Goal: Task Accomplishment & Management: Use online tool/utility

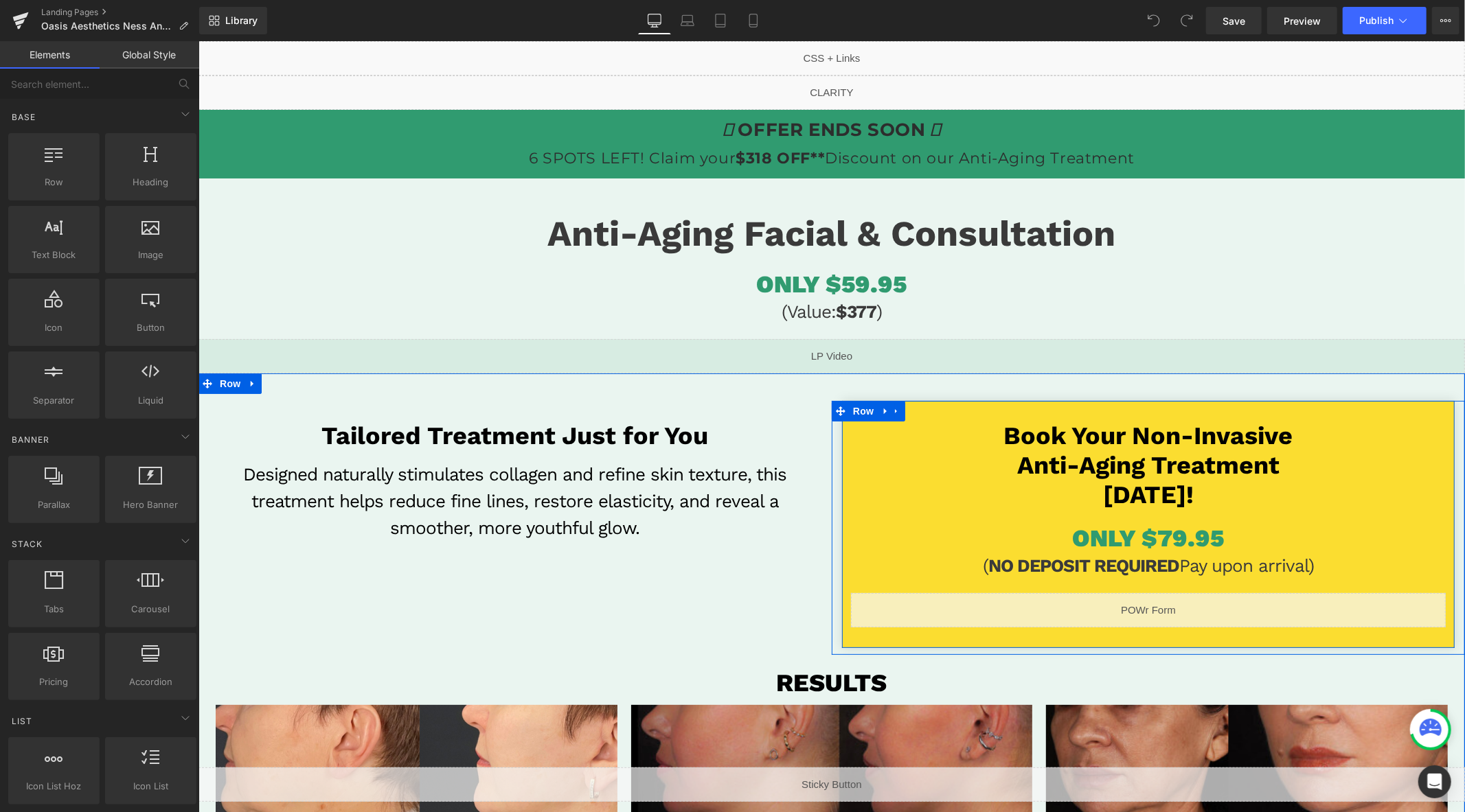
click at [1255, 522] on div "Book your non-invasive Anti-Aging treatment [DATE]! Heading ONLY $79.95 Heading…" at bounding box center [1148, 524] width 599 height 206
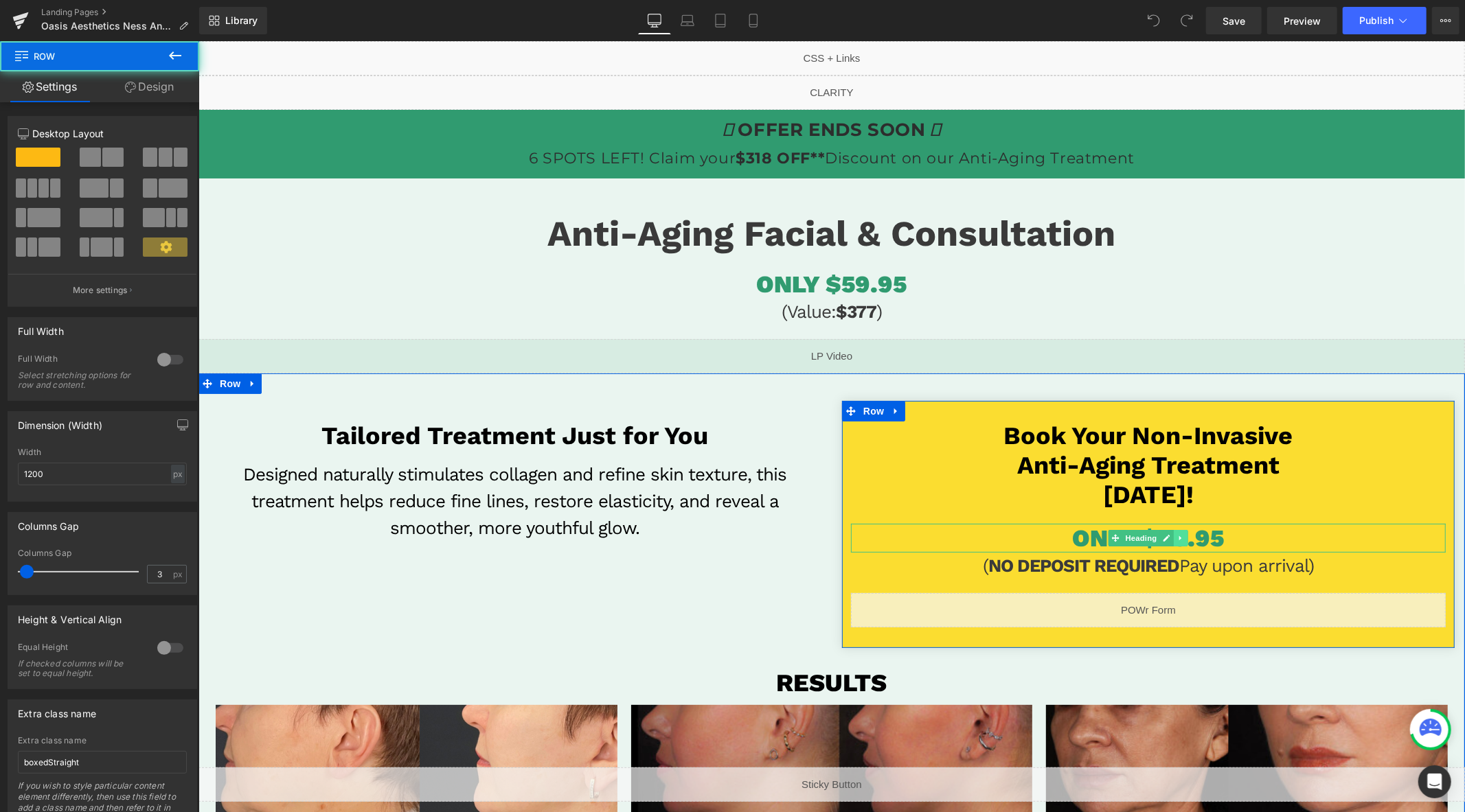
click at [1173, 537] on link at bounding box center [1180, 537] width 14 height 16
click at [1263, 535] on h1 "ONLY $79.95" at bounding box center [1147, 537] width 594 height 29
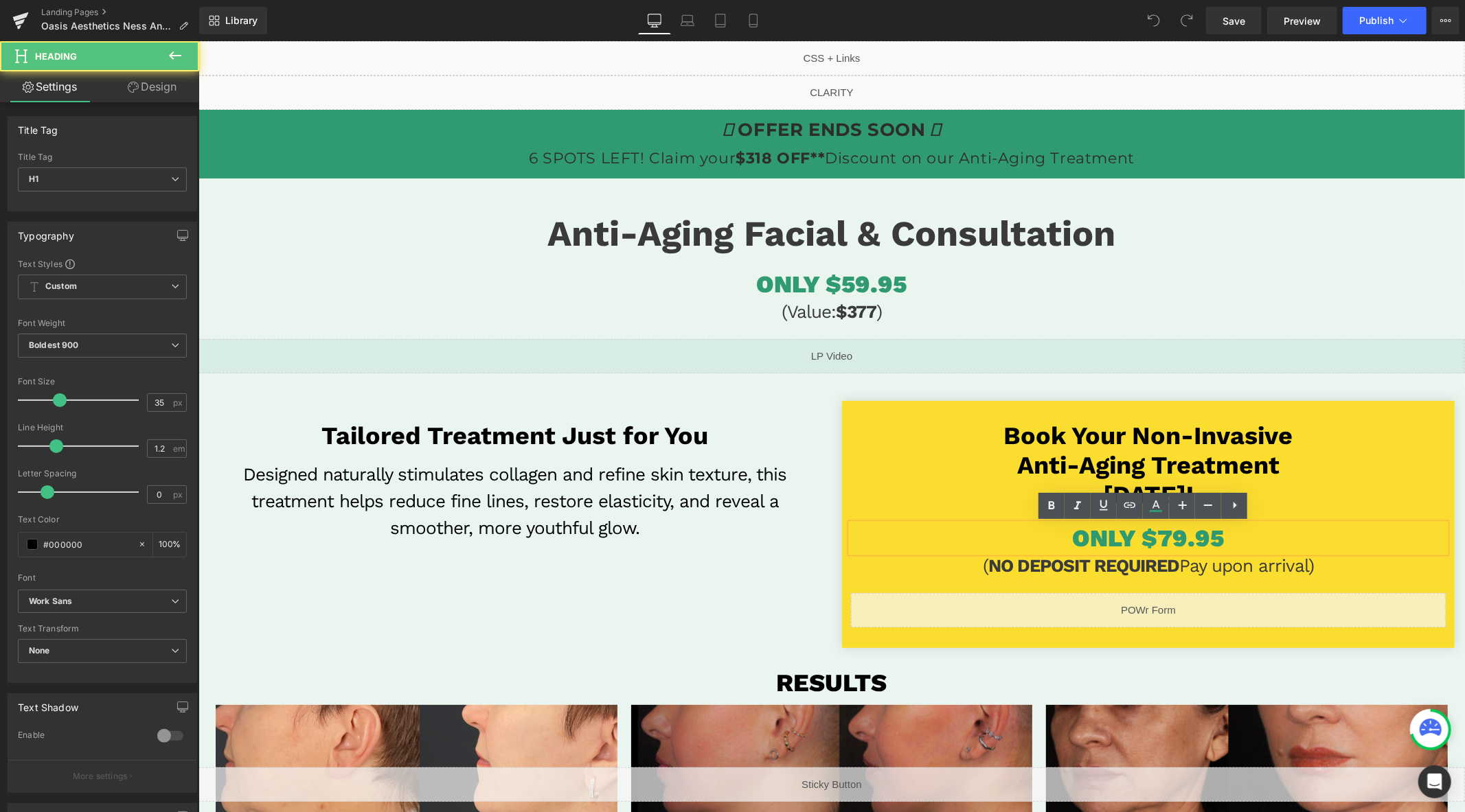
click at [1224, 538] on h1 "ONLY $79.95" at bounding box center [1147, 537] width 594 height 29
click at [1151, 537] on span "ONLY $79.95" at bounding box center [1148, 537] width 152 height 29
click at [1160, 538] on span "ONLY $79.95" at bounding box center [1148, 537] width 152 height 29
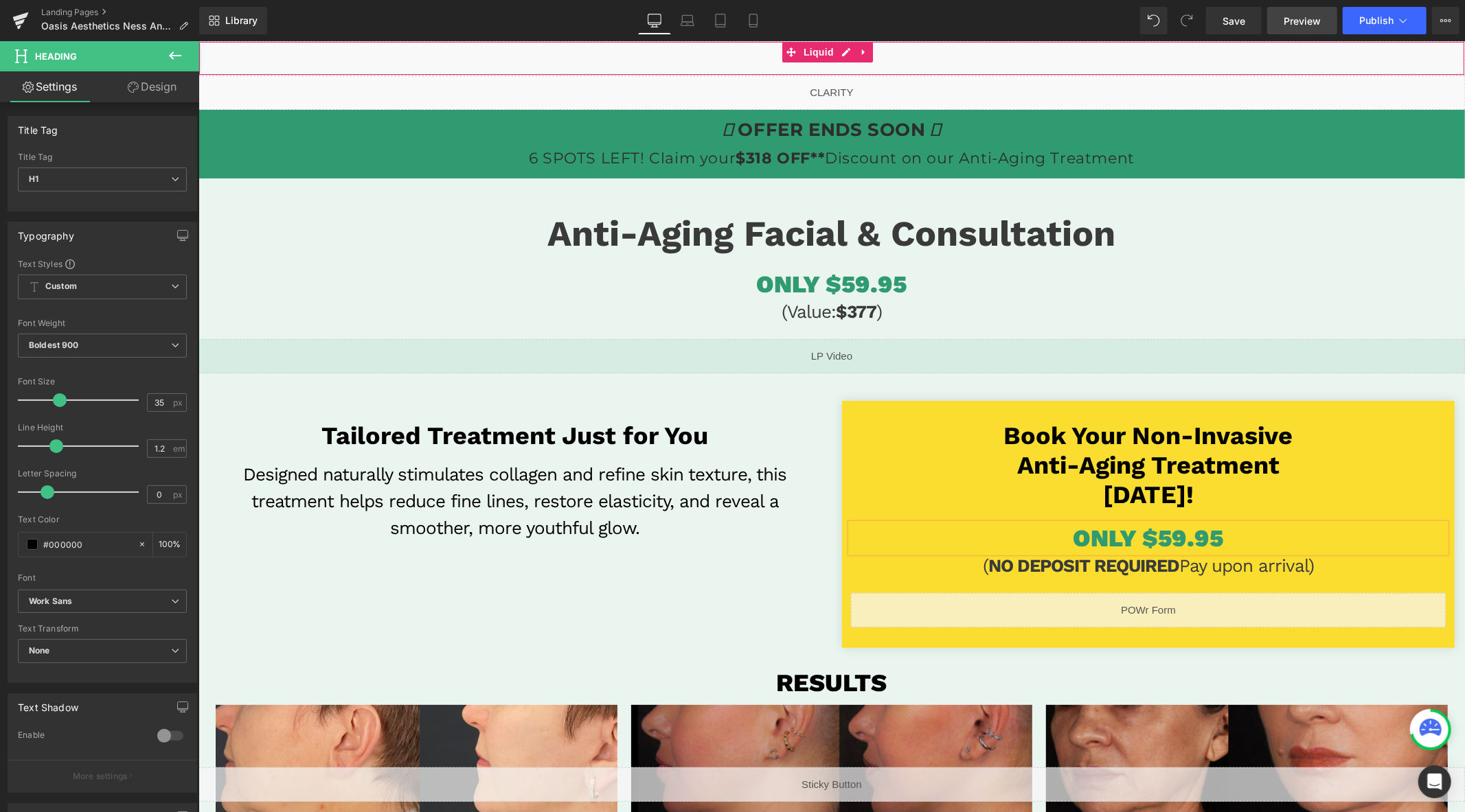
click at [1281, 22] on link "Preview" at bounding box center [1302, 20] width 70 height 27
click at [1384, 25] on span "Publish" at bounding box center [1375, 21] width 34 height 11
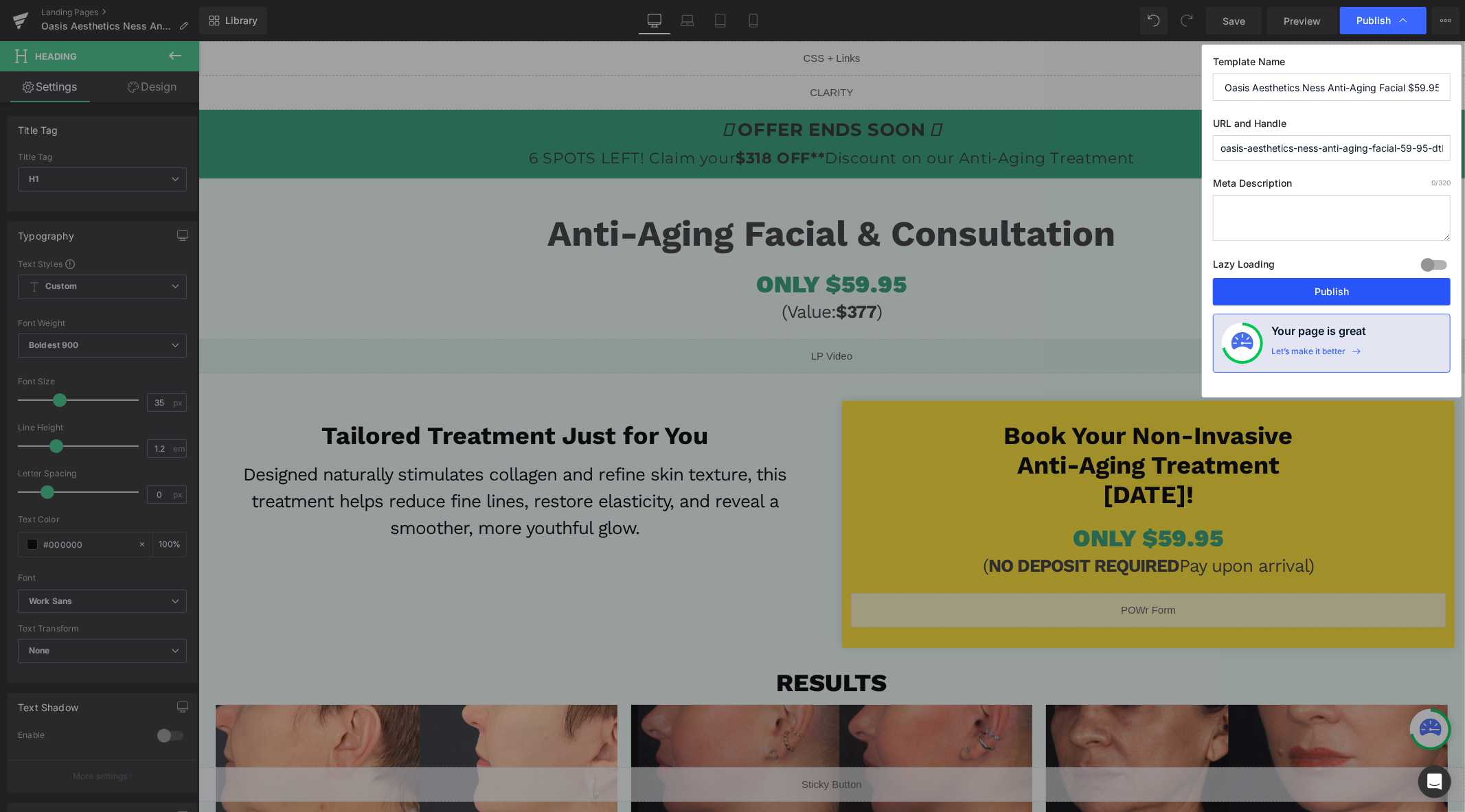
click at [1323, 287] on button "Publish" at bounding box center [1331, 291] width 237 height 27
